Goal: Transaction & Acquisition: Purchase product/service

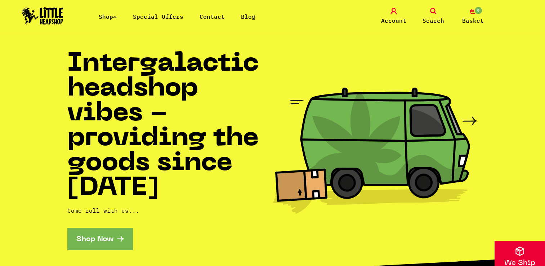
click at [115, 17] on link "Shop" at bounding box center [108, 16] width 18 height 7
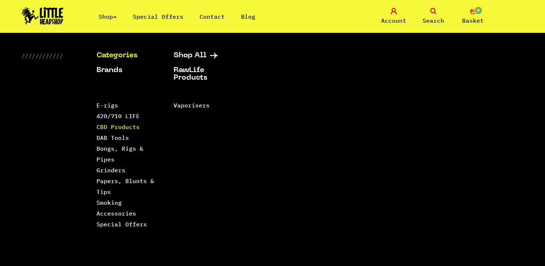
click at [105, 128] on link "CBD Products" at bounding box center [117, 126] width 43 height 7
click at [526, 115] on div "Categories Shop All Brands RawLife Products Special Offers Contact Backwoods Bl…" at bounding box center [272, 176] width 545 height 249
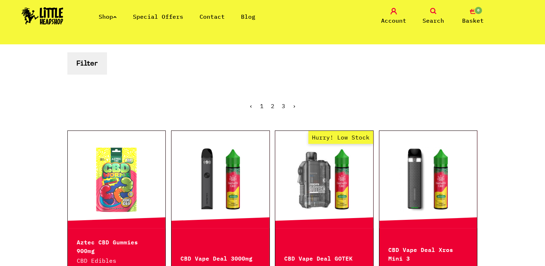
scroll to position [173, 0]
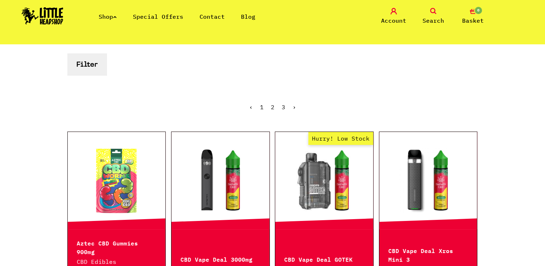
click at [440, 17] on span "Search" at bounding box center [433, 20] width 22 height 9
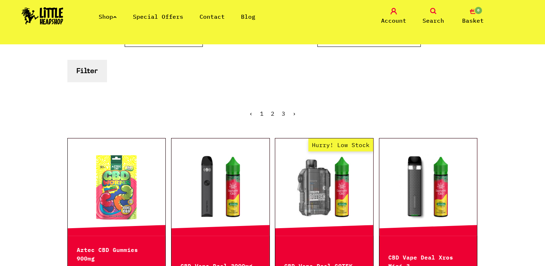
scroll to position [189, 0]
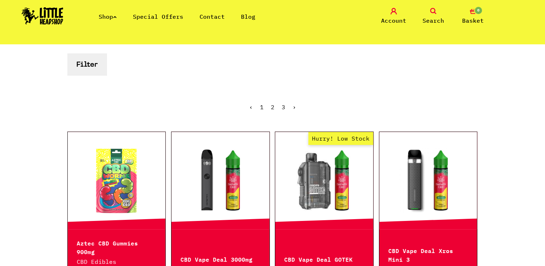
click at [432, 11] on icon at bounding box center [433, 11] width 6 height 6
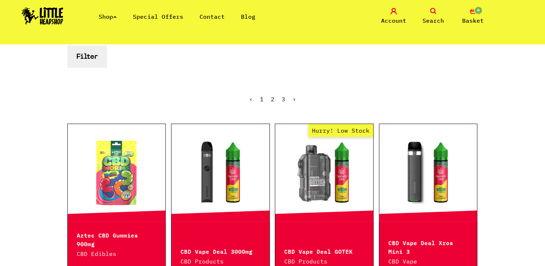
scroll to position [173, 0]
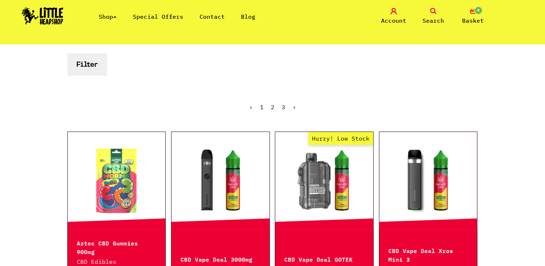
click at [432, 11] on icon at bounding box center [433, 11] width 6 height 6
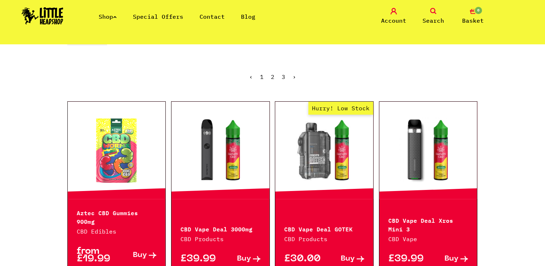
scroll to position [218, 0]
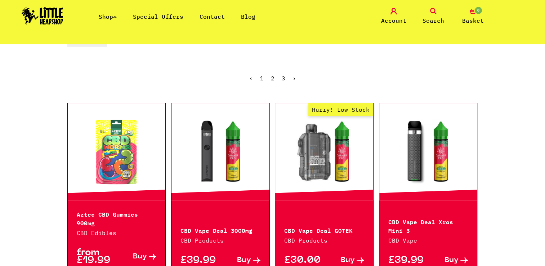
click at [272, 76] on link "2" at bounding box center [273, 78] width 4 height 7
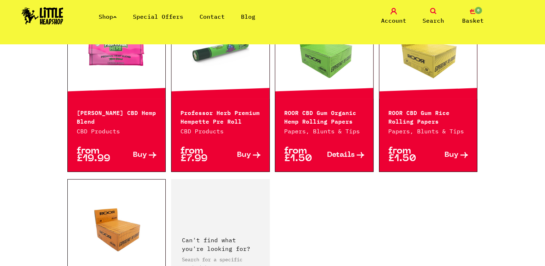
scroll to position [1080, 0]
